Goal: Task Accomplishment & Management: Use online tool/utility

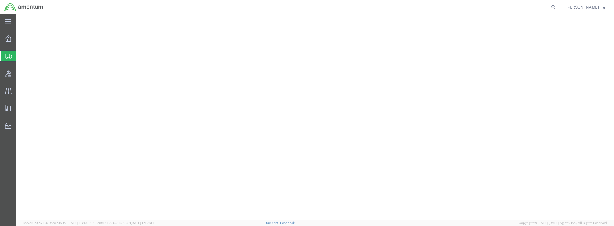
select select "42744"
select select "VA"
select select
select select "GA"
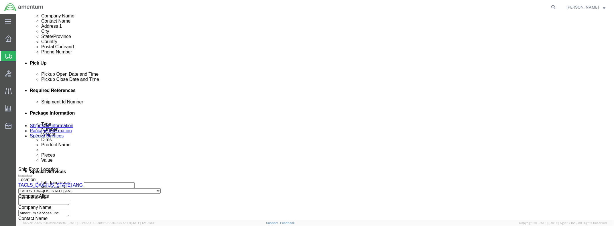
scroll to position [199, 0]
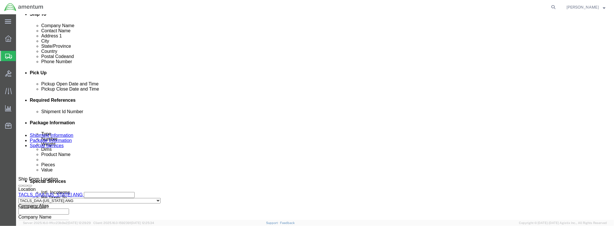
click input "text"
type input "246606-94808"
click div "Ship From Location Location TACLS_DAA-[US_STATE] ANG My Profile Location [PHONE…"
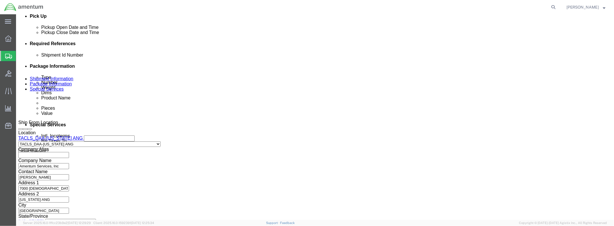
scroll to position [257, 0]
click button "Rate Shipment"
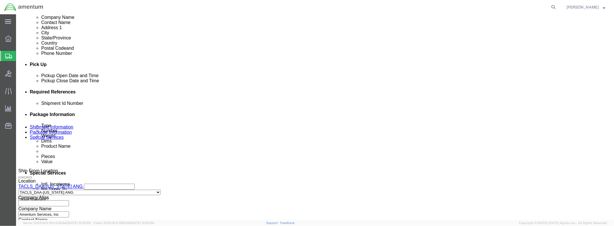
scroll to position [285, 0]
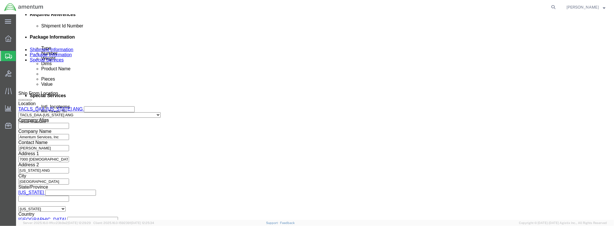
click button "Continue"
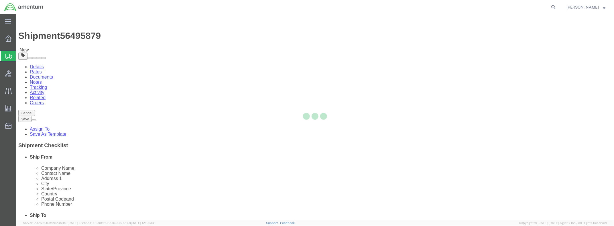
select select "CBOX"
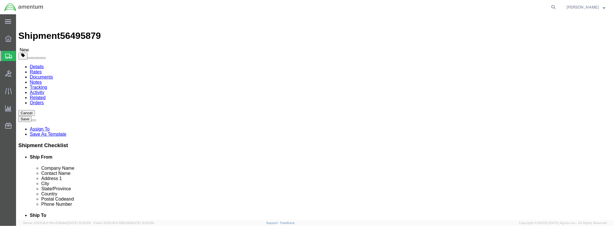
click select "Select BCK Boxes Bale(s) Basket(s) Bolt(s) Bottle(s) Buckets Bulk Bundle(s) Can…"
drag, startPoint x: 470, startPoint y: 170, endPoint x: 421, endPoint y: 168, distance: 49.5
click div "Package Content # 1 x Package Type Select BCK Boxes Bale(s) Basket(s) Bolt(s) B…"
click link "Details"
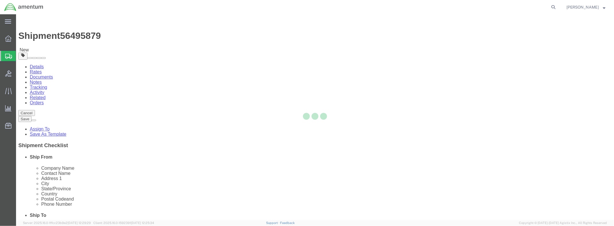
click at [39, 52] on div at bounding box center [315, 117] width 598 height 206
select select "42744"
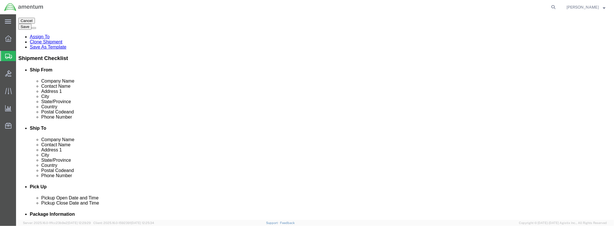
scroll to position [200, 0]
